Goal: Use online tool/utility

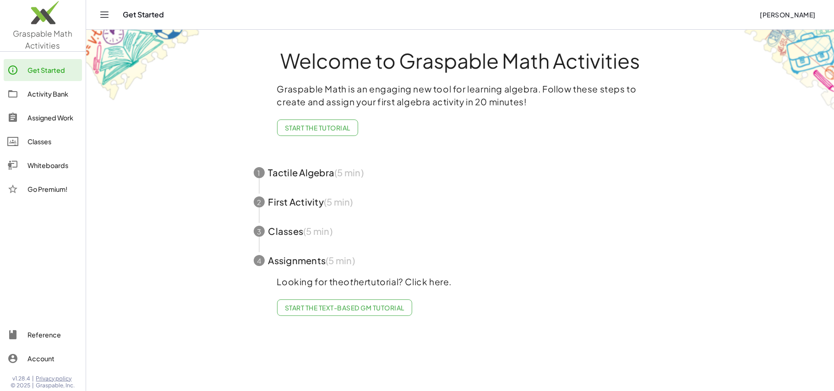
click at [47, 15] on img at bounding box center [43, 14] width 86 height 39
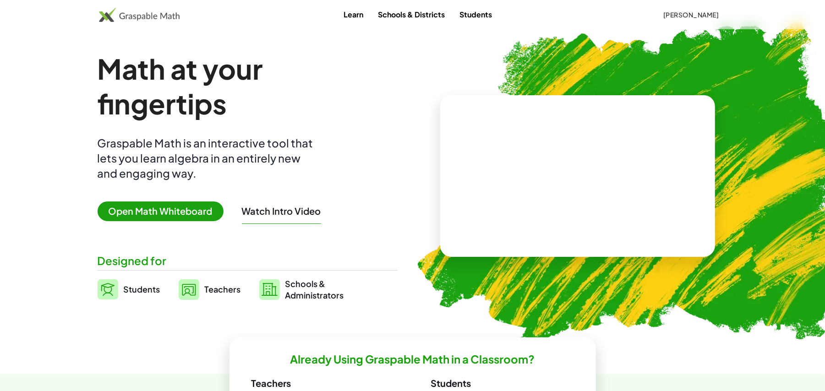
click at [140, 208] on span "Open Math Whiteboard" at bounding box center [161, 212] width 126 height 20
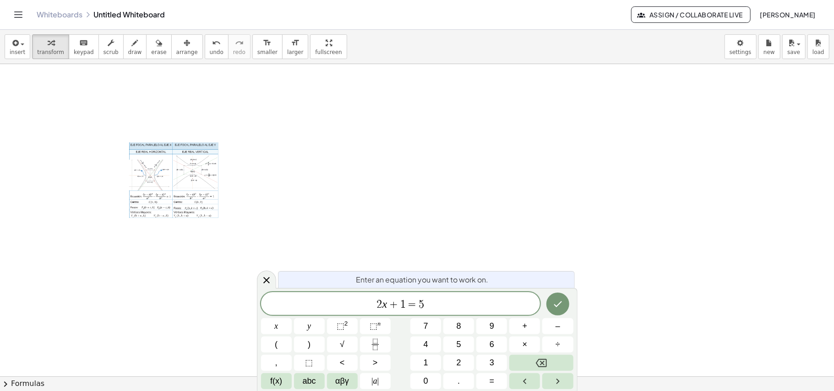
click at [193, 195] on div at bounding box center [175, 181] width 92 height 77
click at [181, 52] on span "arrange" at bounding box center [187, 52] width 22 height 6
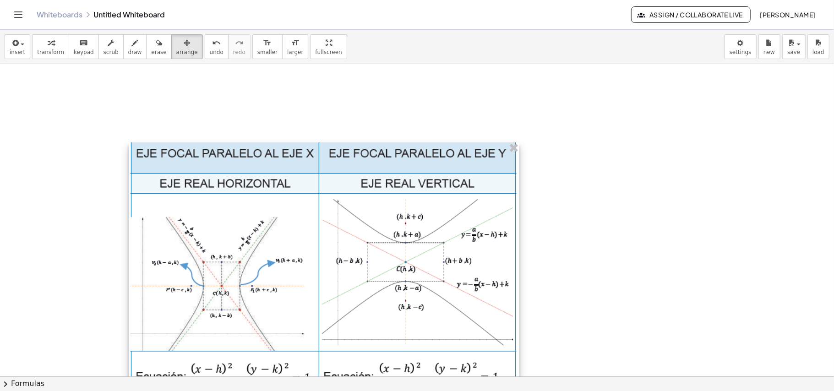
drag, startPoint x: 215, startPoint y: 220, endPoint x: 419, endPoint y: 332, distance: 232.5
click at [515, 391] on html "Graspable Math Activities Get Started Activity Bank Assigned Work Classes White…" at bounding box center [417, 195] width 834 height 391
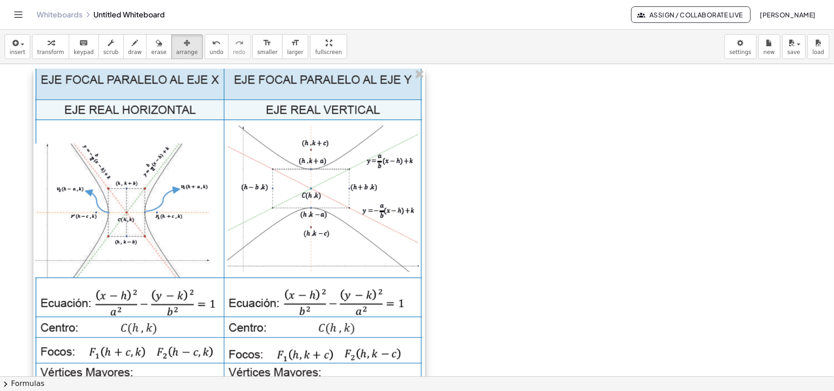
drag, startPoint x: 291, startPoint y: 294, endPoint x: 230, endPoint y: 226, distance: 91.2
click at [230, 226] on div at bounding box center [229, 234] width 392 height 330
click at [462, 222] on div at bounding box center [417, 376] width 834 height 625
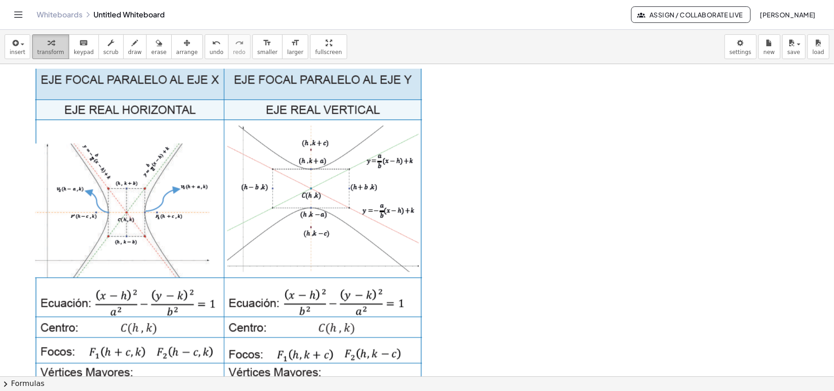
click at [48, 51] on span "transform" at bounding box center [50, 52] width 27 height 6
click at [506, 180] on div at bounding box center [417, 376] width 834 height 625
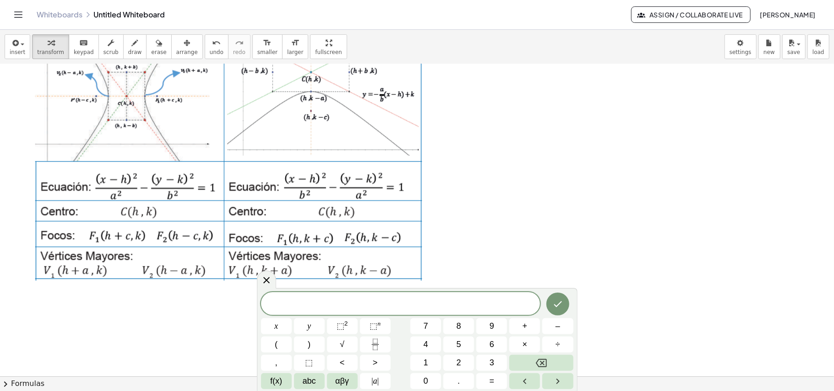
scroll to position [122, 0]
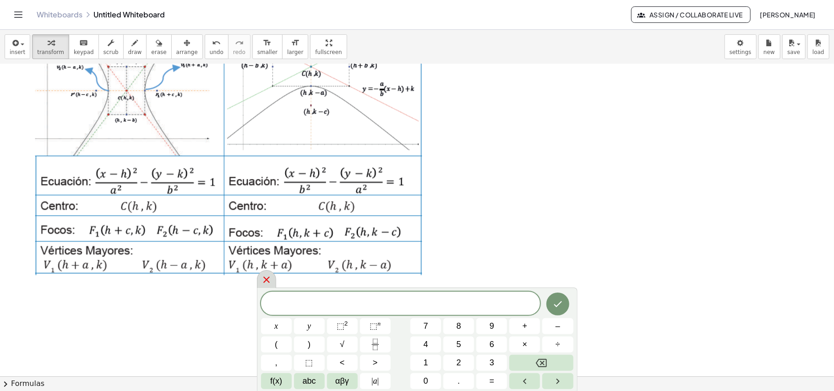
click at [263, 280] on icon at bounding box center [266, 279] width 11 height 11
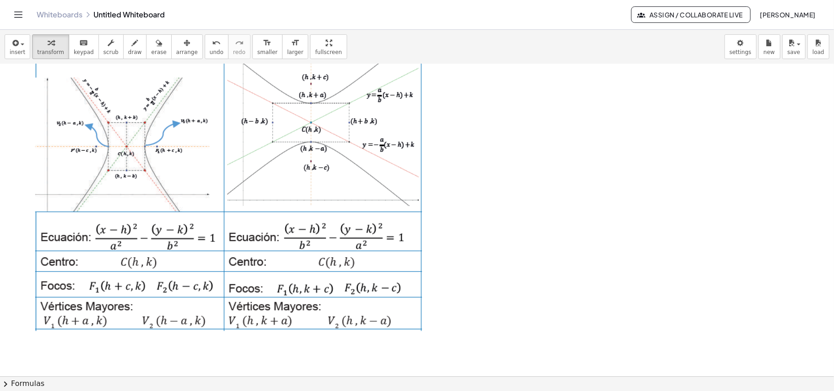
scroll to position [0, 0]
